Goal: Transaction & Acquisition: Purchase product/service

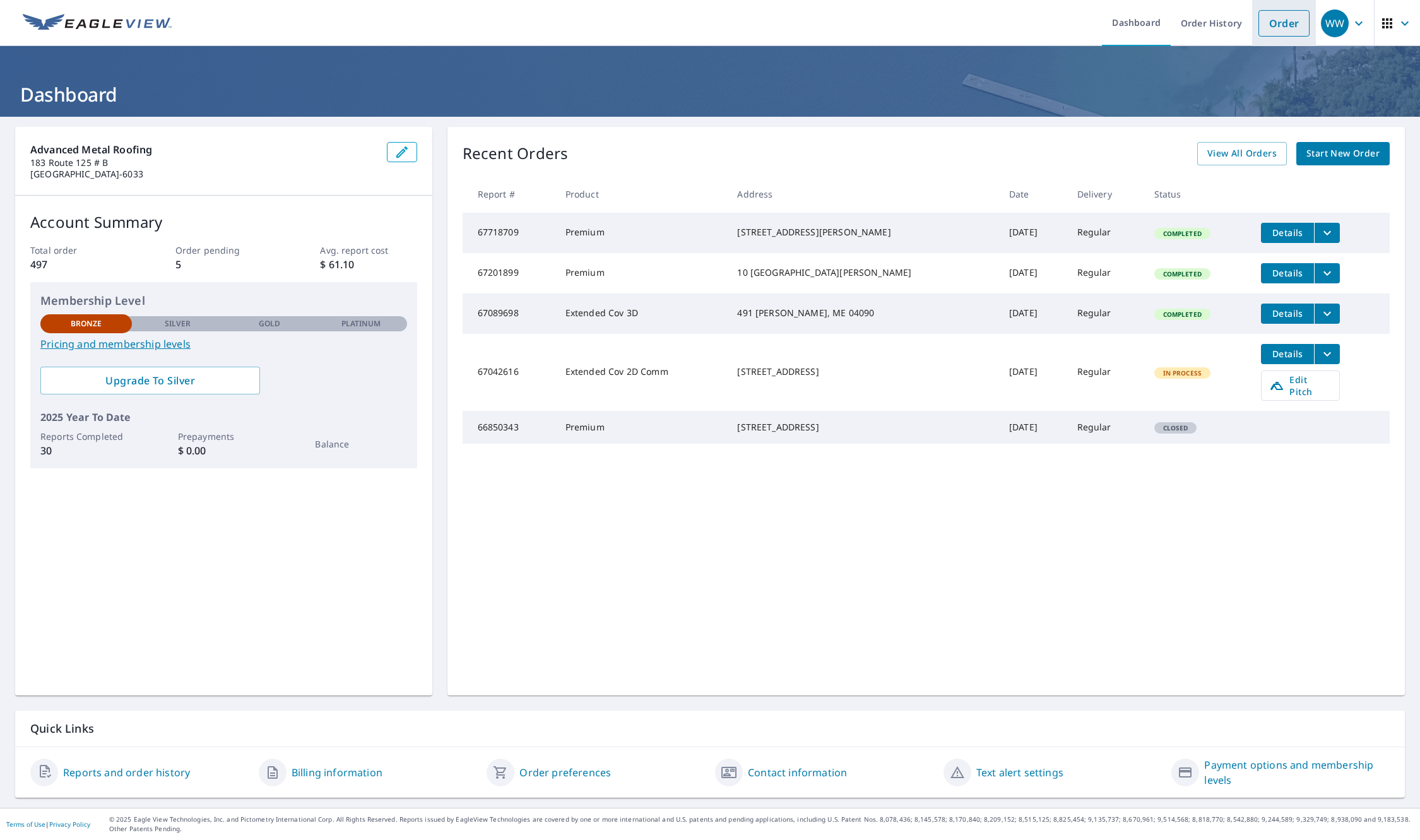
click at [1274, 23] on link "Order" at bounding box center [1284, 23] width 51 height 27
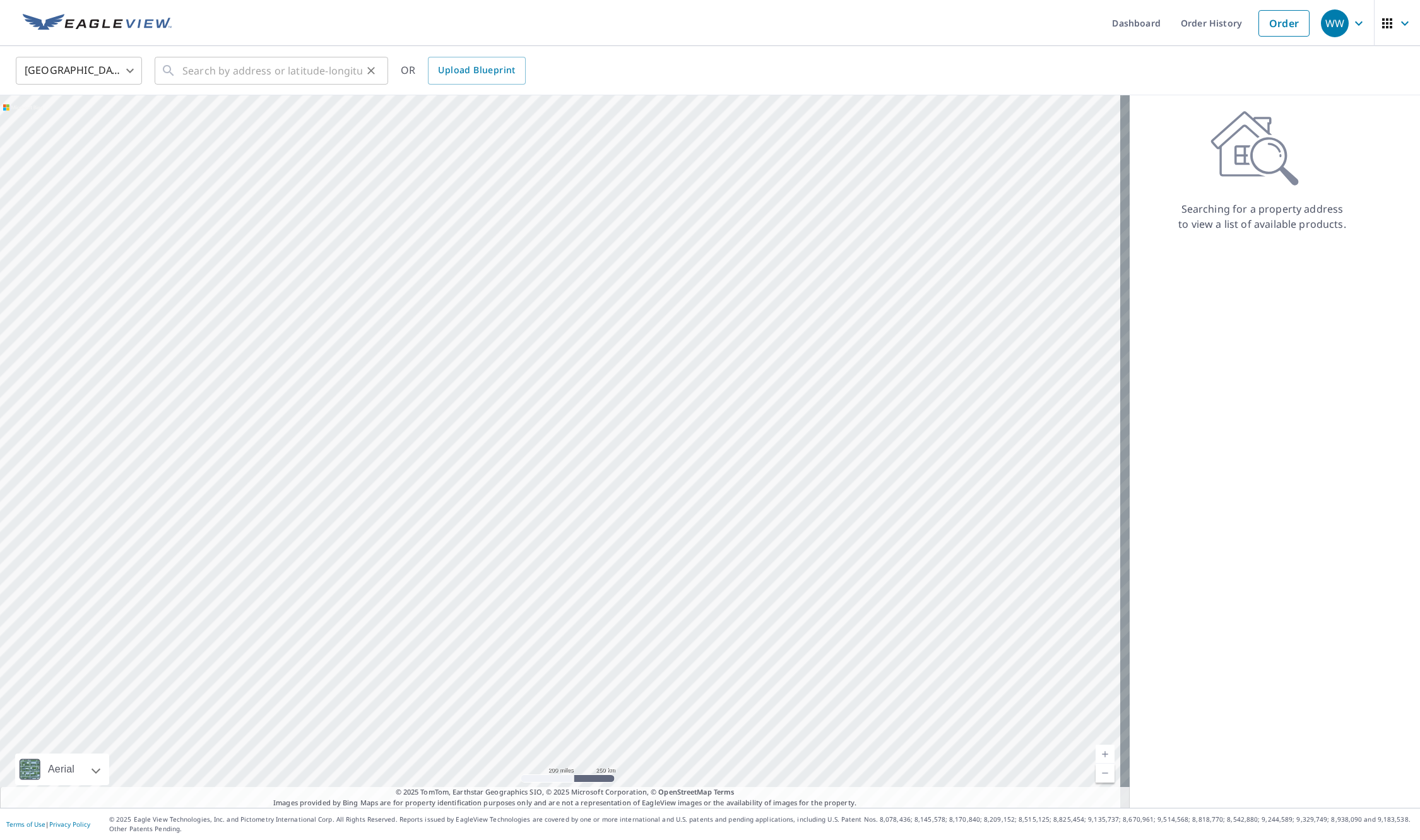
click at [181, 75] on div "​" at bounding box center [271, 71] width 233 height 28
click at [205, 118] on p "Acton, ME 04001" at bounding box center [279, 121] width 198 height 12
type input "[STREET_ADDRESS]"
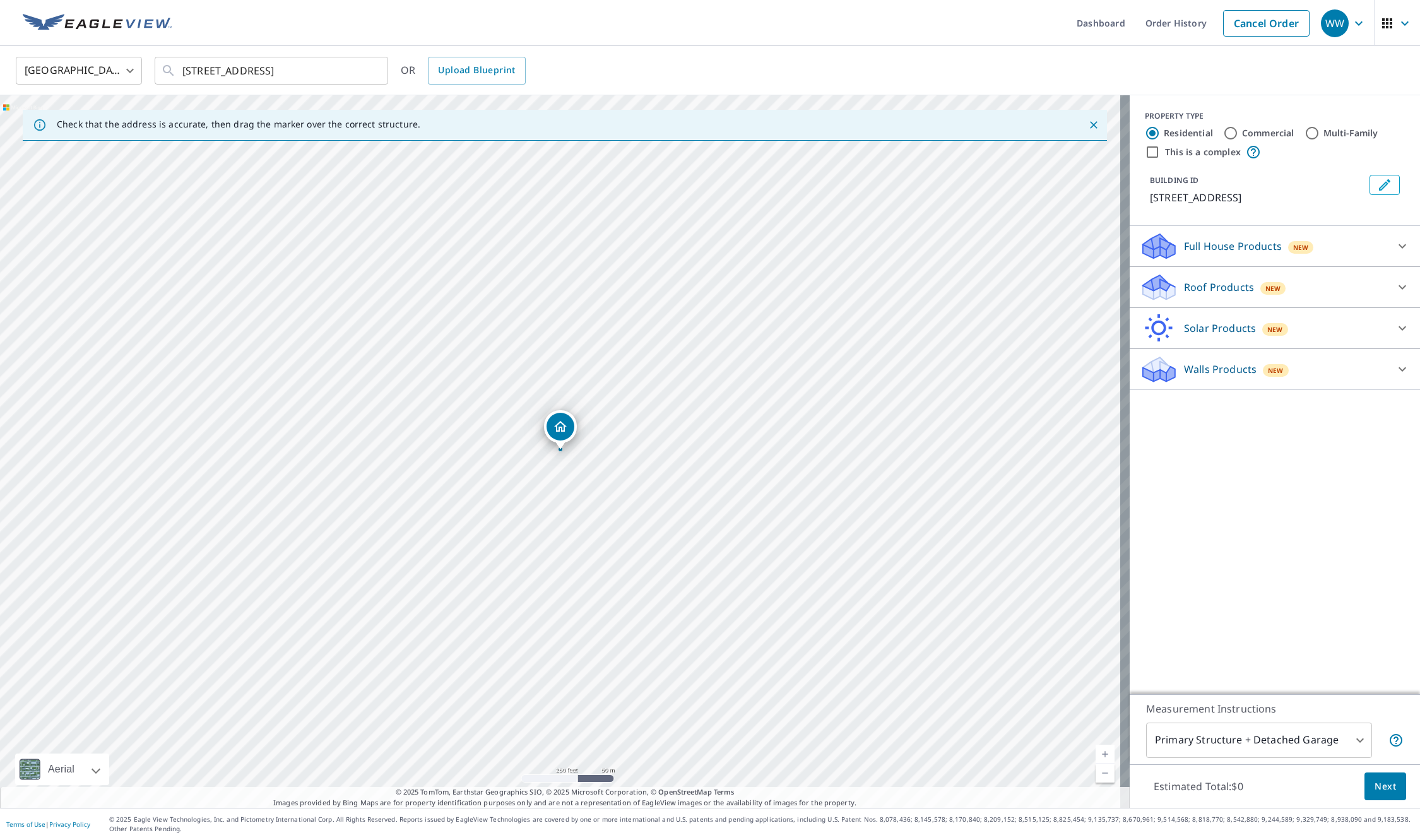
click at [1184, 245] on p "Full House Products" at bounding box center [1233, 246] width 98 height 15
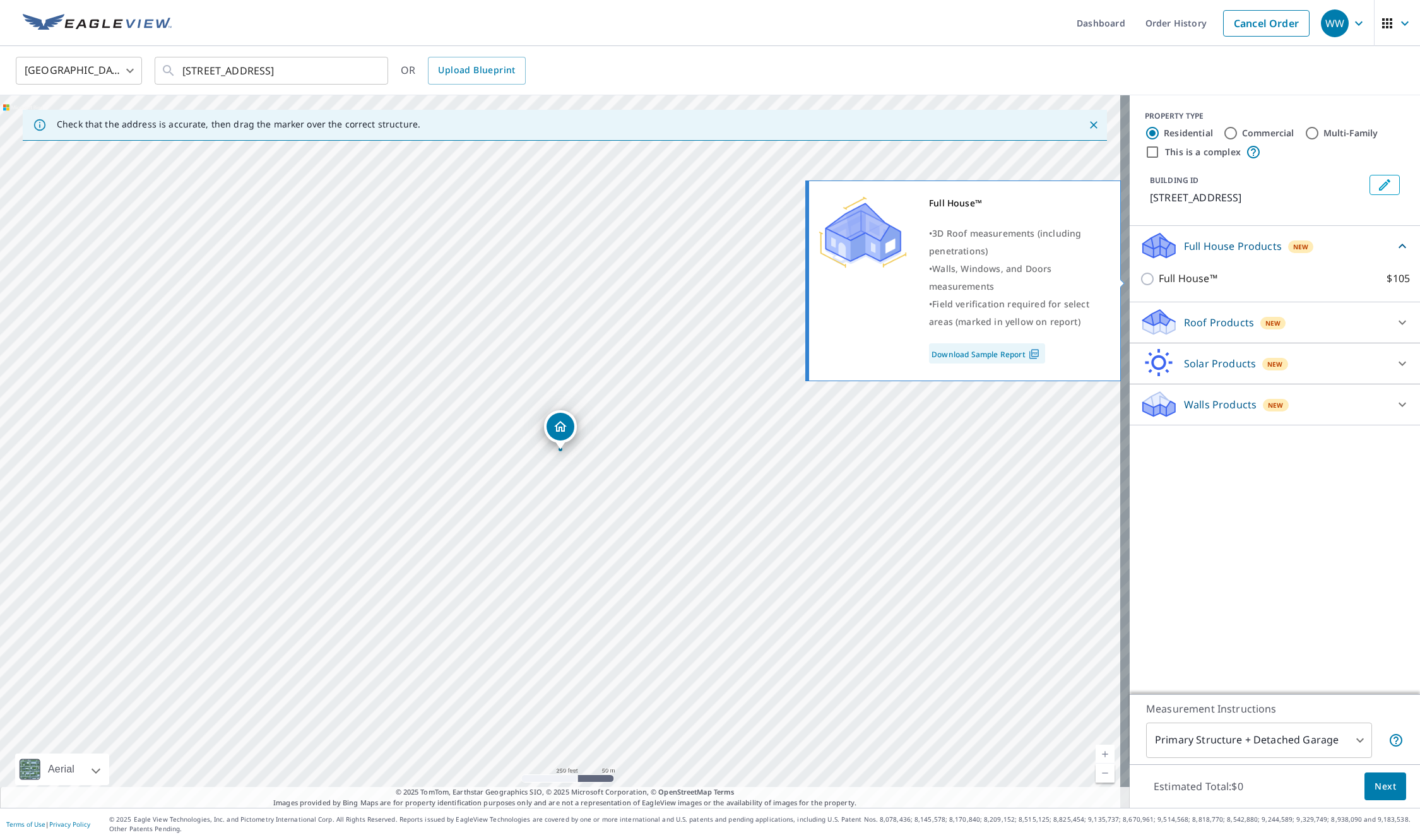
click at [1139, 277] on input "Full House™ $105" at bounding box center [1149, 279] width 19 height 15
checkbox input "true"
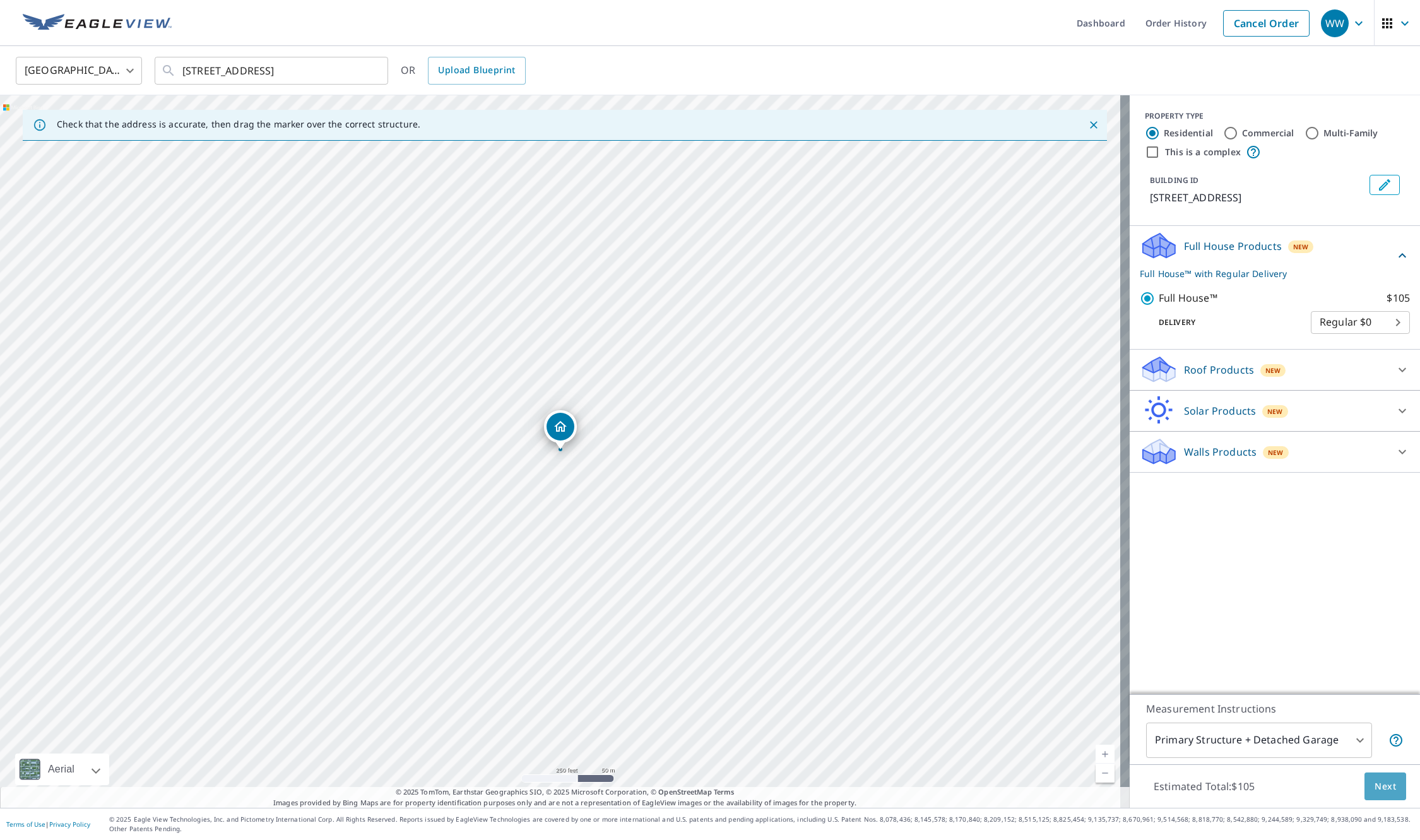
click at [1375, 783] on span "Next" at bounding box center [1385, 786] width 21 height 16
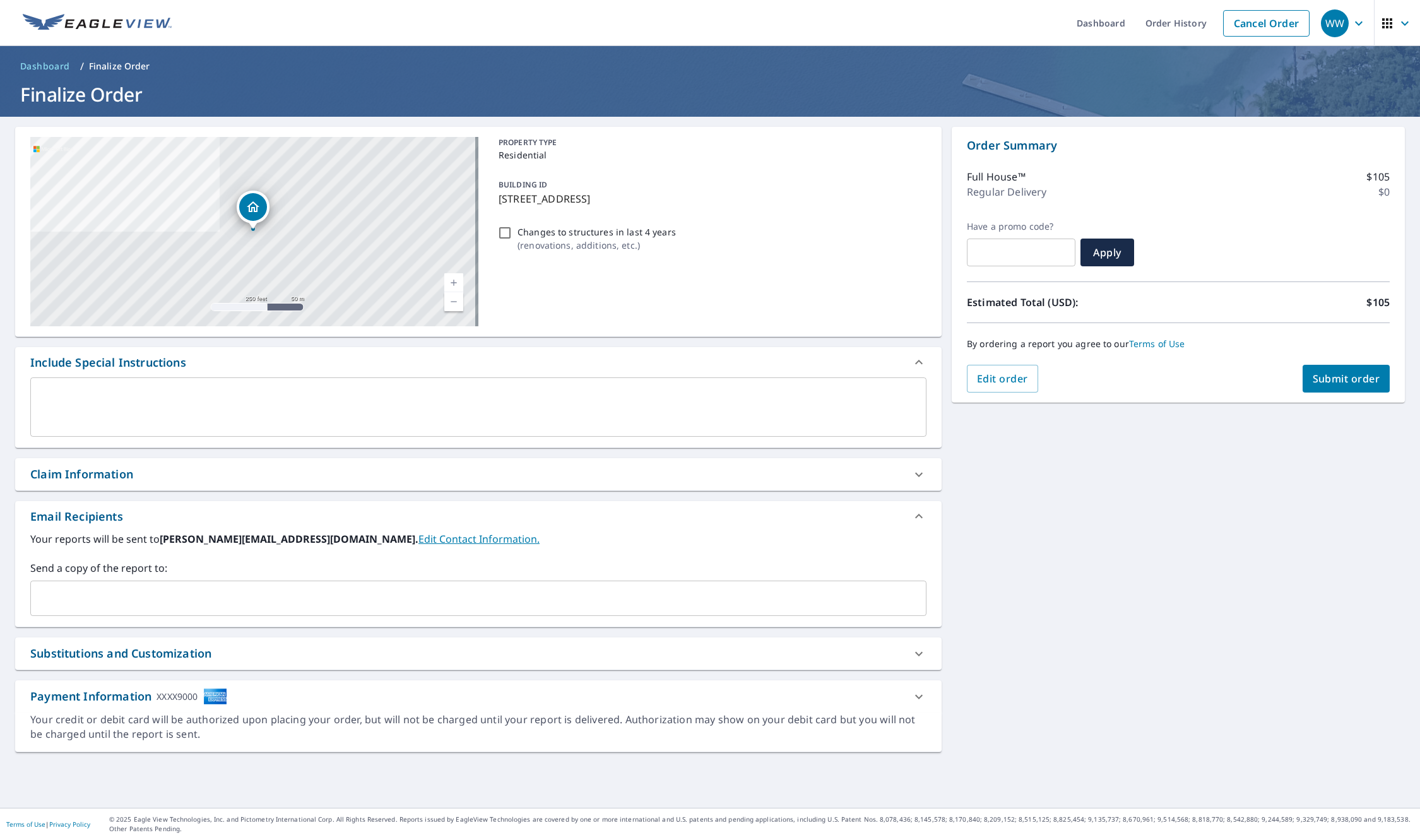
click at [1349, 377] on span "Submit order" at bounding box center [1346, 378] width 67 height 14
checkbox input "true"
